Goal: Transaction & Acquisition: Purchase product/service

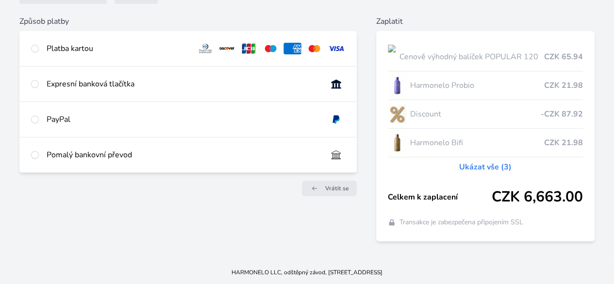
scroll to position [97, 0]
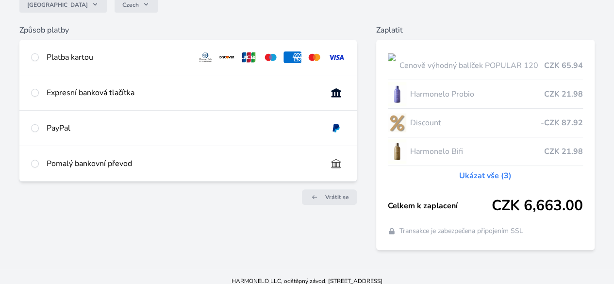
click at [459, 182] on link "Ukázat vše (3)" at bounding box center [485, 176] width 52 height 12
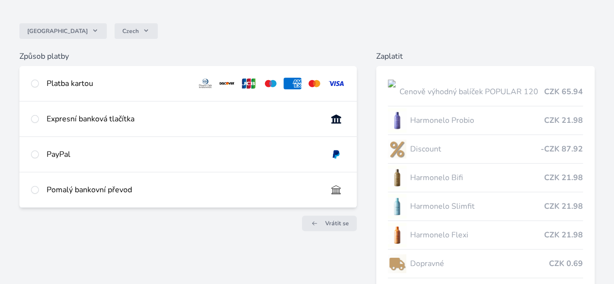
scroll to position [49, 0]
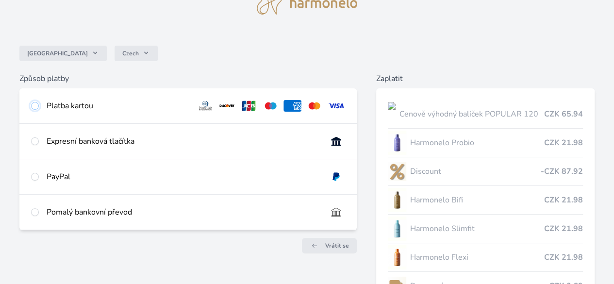
click at [39, 104] on input "radio" at bounding box center [35, 106] width 8 height 8
radio input "true"
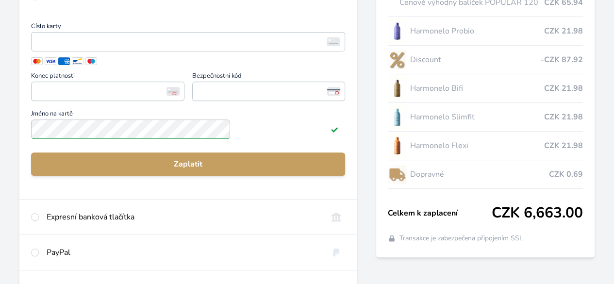
scroll to position [146, 0]
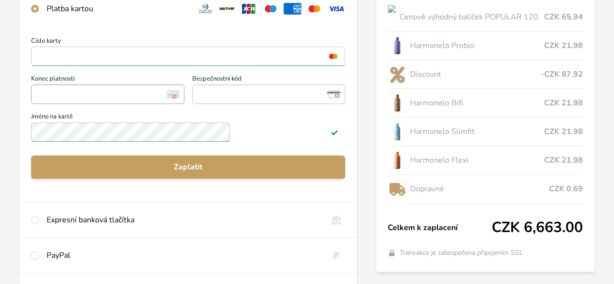
click at [131, 96] on span "<p>Your browser does not support iframes.</p>" at bounding box center [107, 94] width 153 height 19
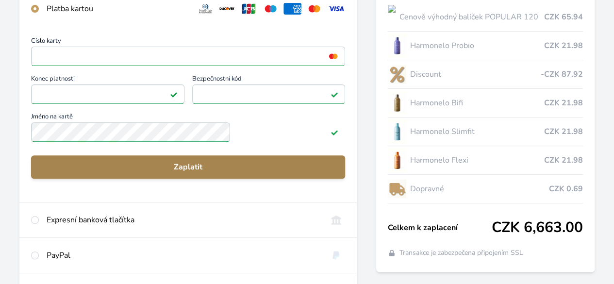
click at [228, 172] on span "Zaplatit" at bounding box center [188, 167] width 299 height 12
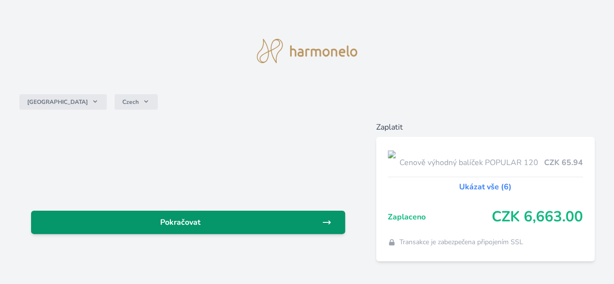
click at [278, 221] on span "Pokračovat" at bounding box center [180, 223] width 283 height 12
